Goal: Information Seeking & Learning: Learn about a topic

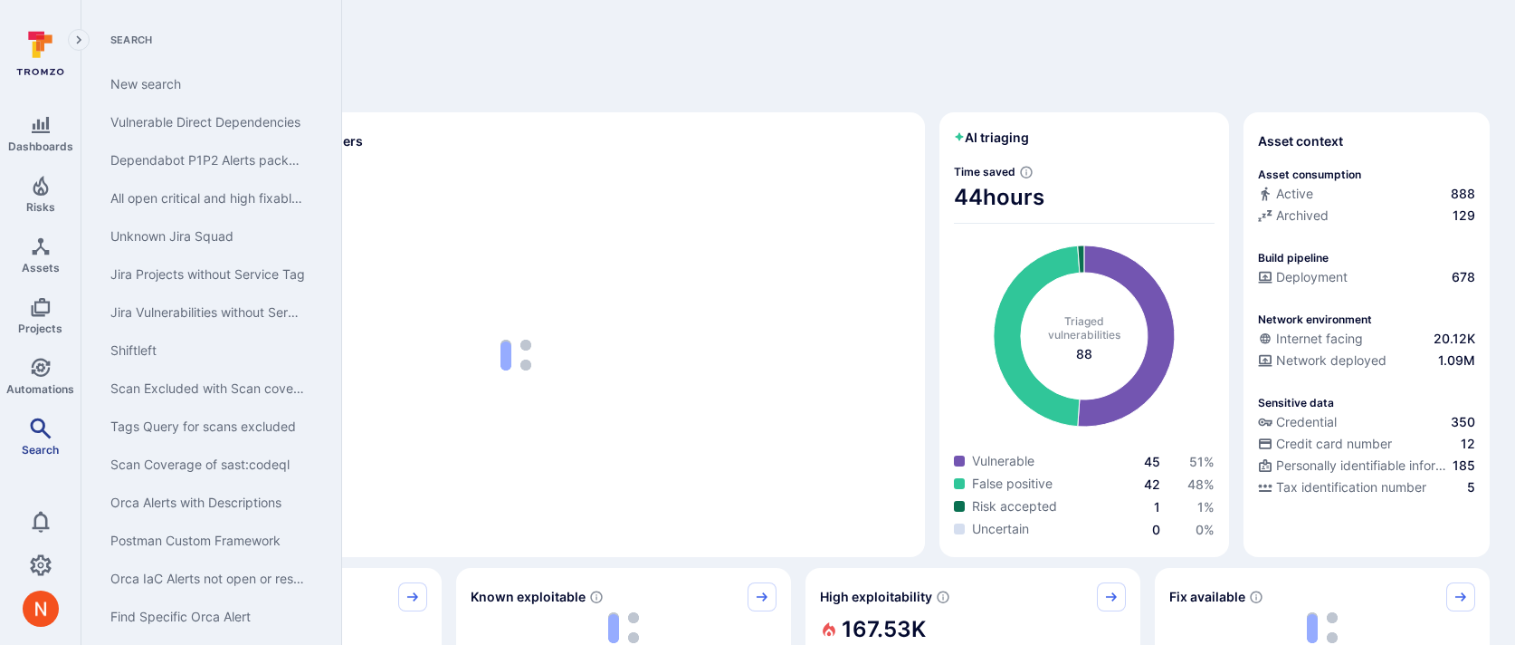
click at [24, 435] on link "Search" at bounding box center [40, 436] width 81 height 53
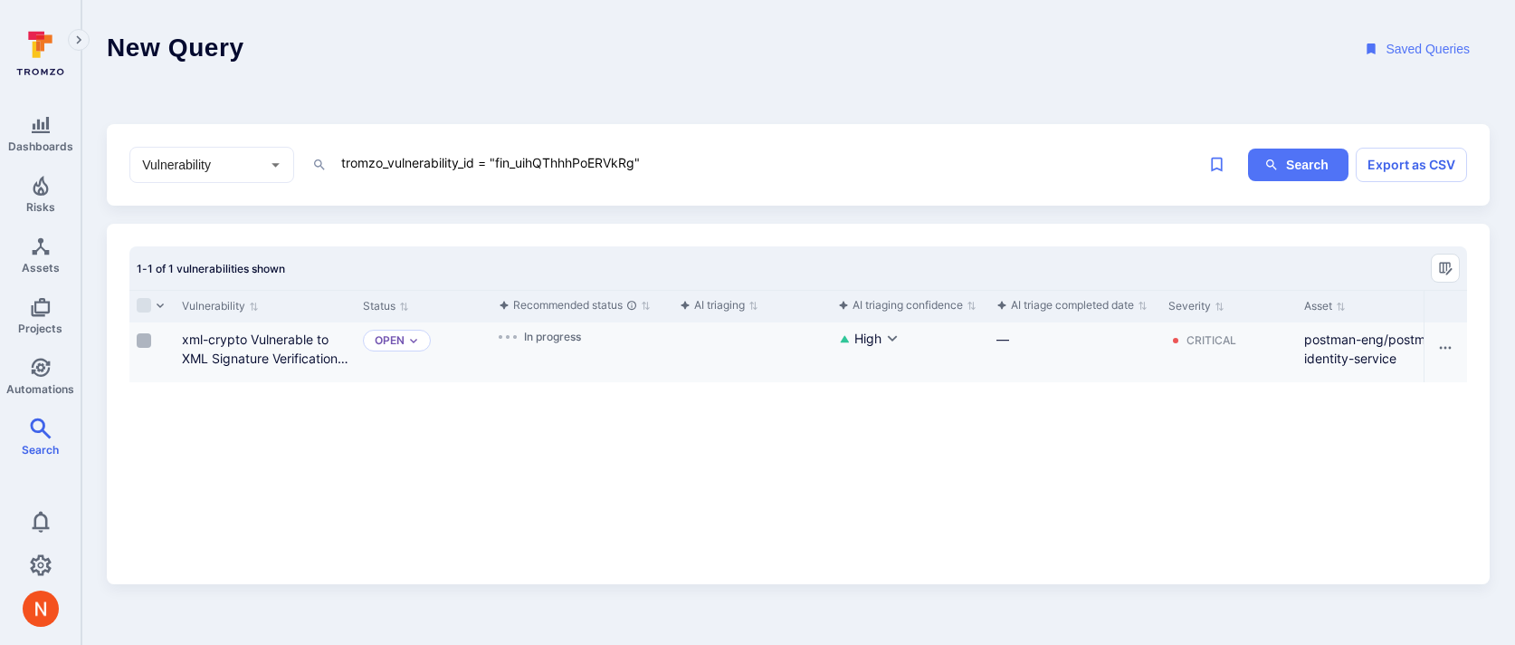
click at [143, 341] on input "Select row" at bounding box center [144, 340] width 14 height 14
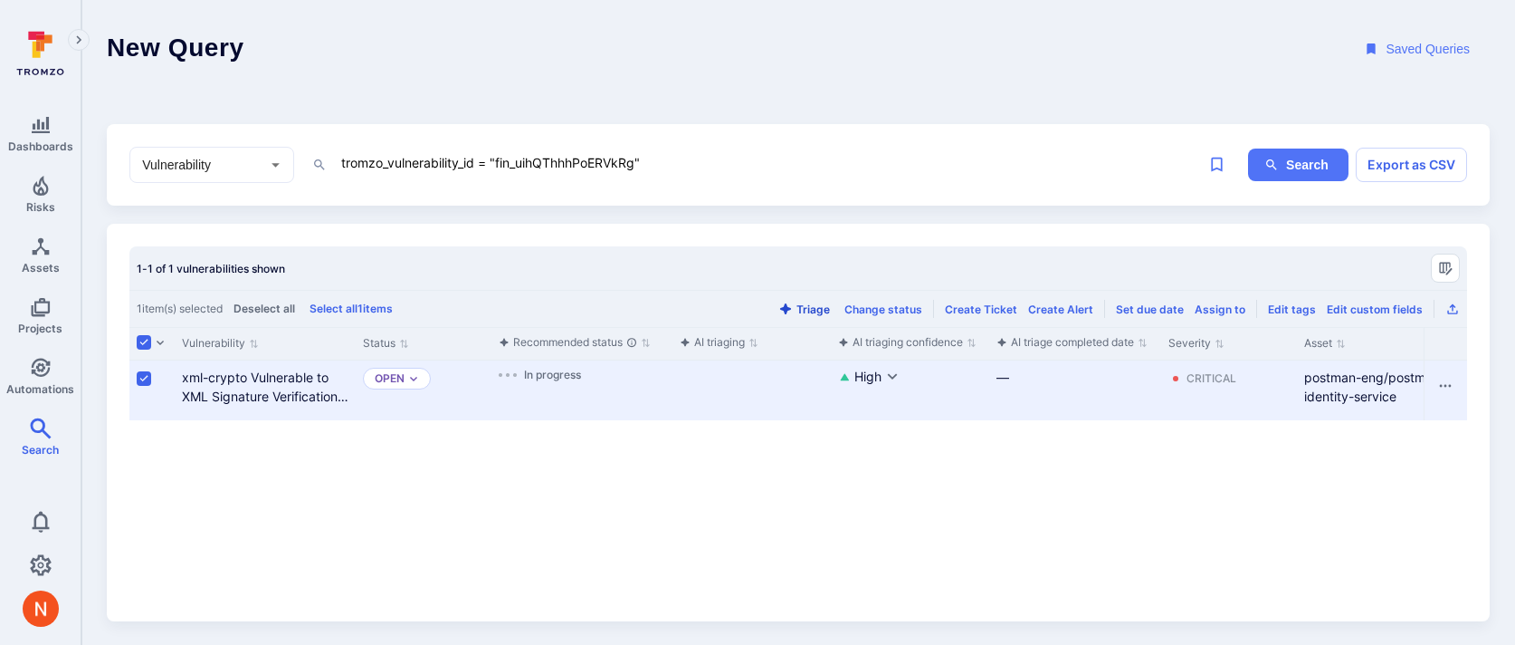
click at [805, 310] on button "Triage" at bounding box center [804, 309] width 59 height 14
click at [300, 389] on link "xml-crypto Vulnerable to XML Signature Verification Bypass via Multiple SignedI…" at bounding box center [265, 405] width 167 height 72
